Goal: Navigation & Orientation: Find specific page/section

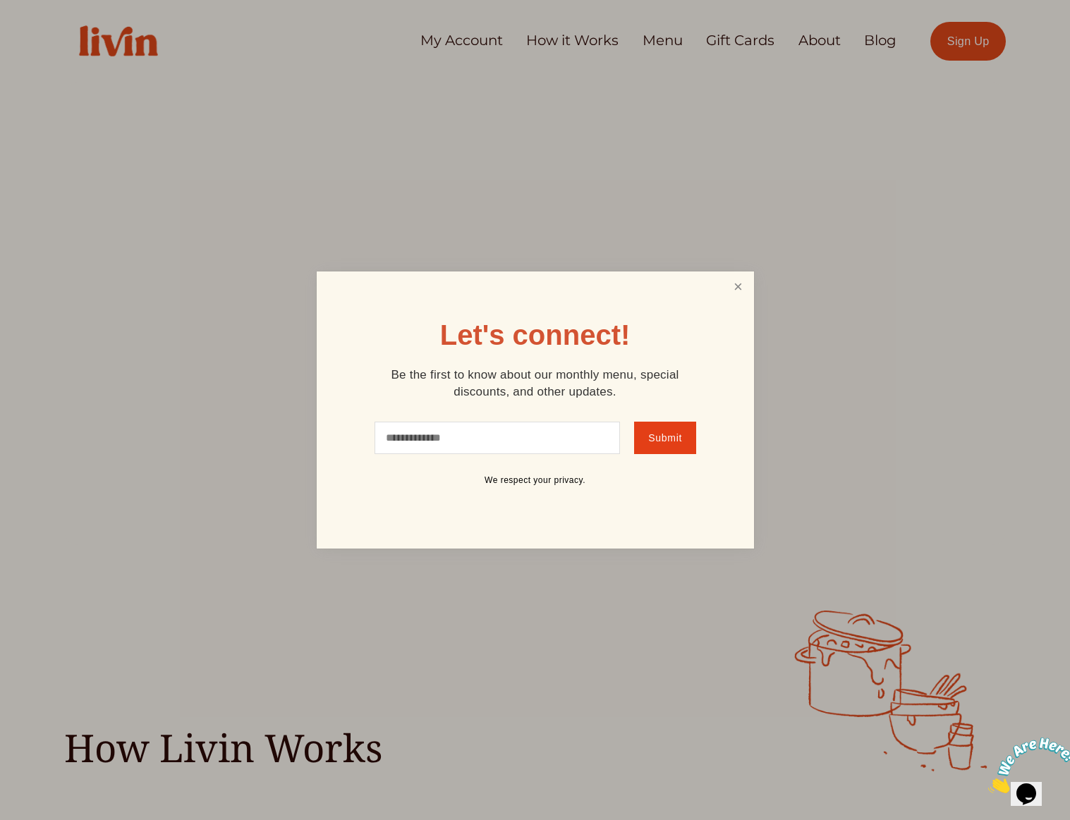
click at [737, 288] on link "Close" at bounding box center [737, 287] width 27 height 26
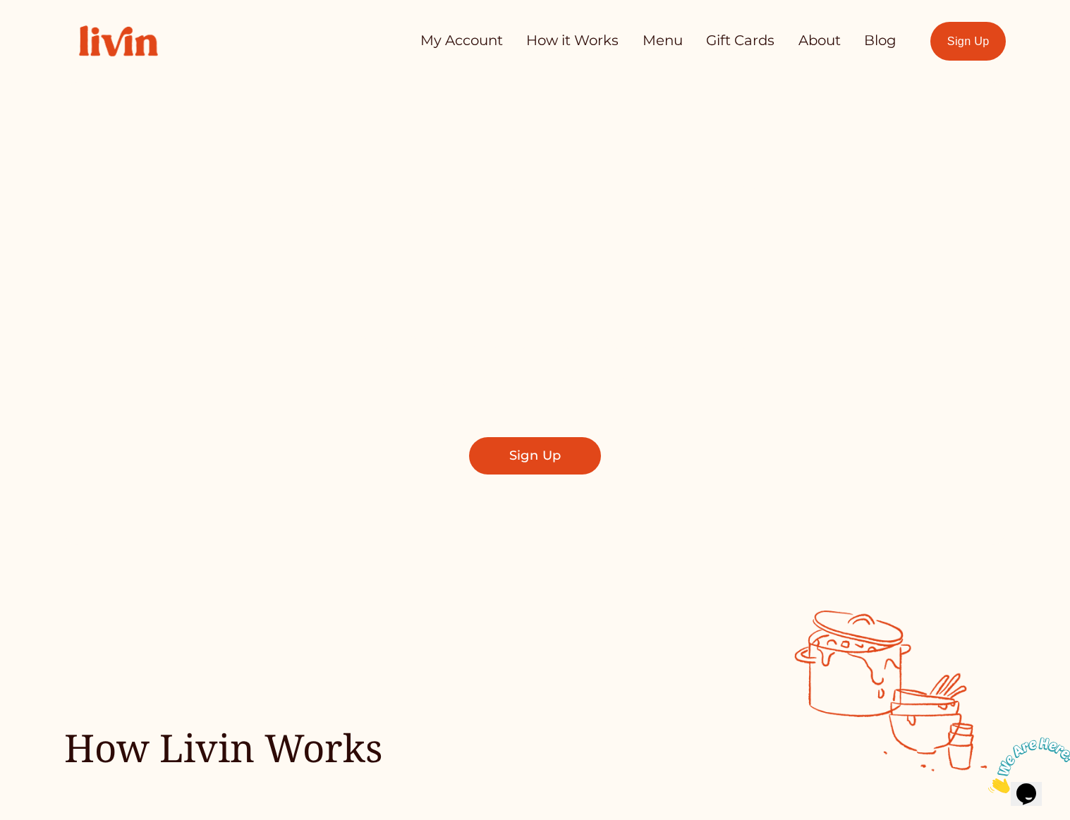
click at [807, 42] on link "About" at bounding box center [819, 41] width 42 height 28
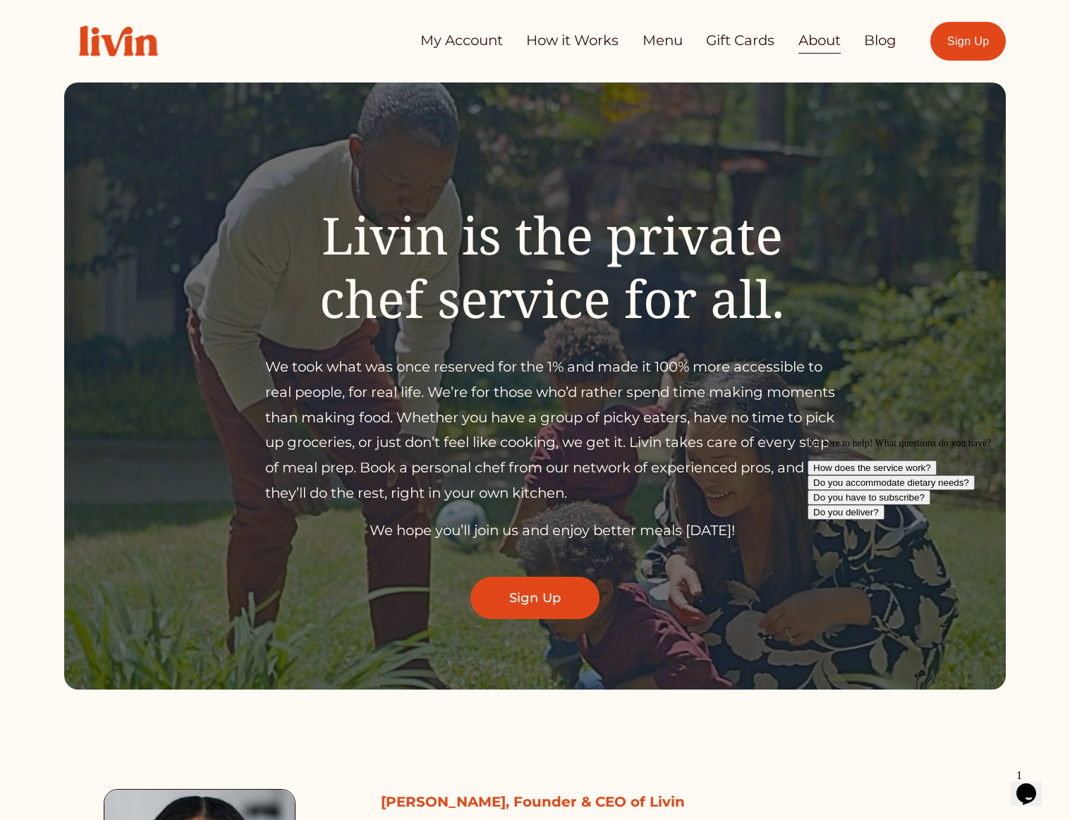
click at [482, 36] on link "My Account" at bounding box center [461, 41] width 83 height 28
